Goal: Transaction & Acquisition: Purchase product/service

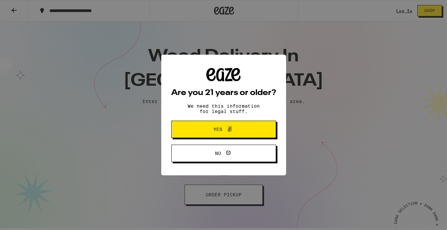
click at [233, 130] on icon at bounding box center [230, 129] width 8 height 8
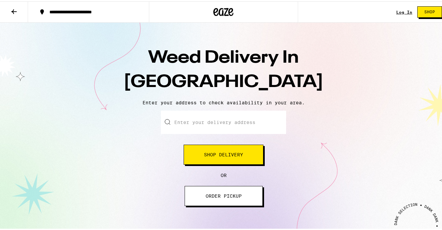
click at [226, 117] on input "Enter your delivery address" at bounding box center [223, 121] width 125 height 23
click at [219, 156] on span "Shop Delivery" at bounding box center [223, 153] width 39 height 5
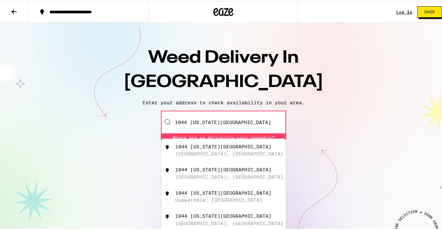
click at [232, 146] on div "1944 [US_STATE][GEOGRAPHIC_DATA], [GEOGRAPHIC_DATA]" at bounding box center [234, 149] width 119 height 13
type input "[GEOGRAPHIC_DATA][US_STATE], [GEOGRAPHIC_DATA]"
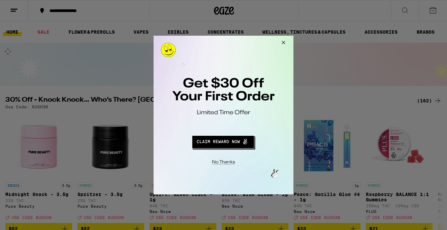
click at [286, 44] on button "Close Modal" at bounding box center [283, 44] width 18 height 16
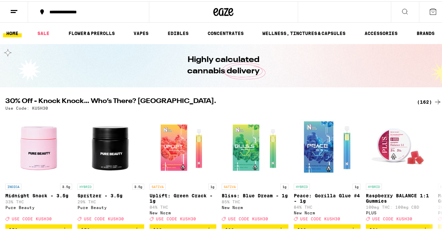
click at [394, 11] on button at bounding box center [405, 10] width 28 height 21
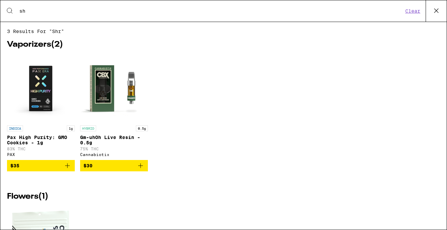
type input "s"
